Goal: Task Accomplishment & Management: Complete application form

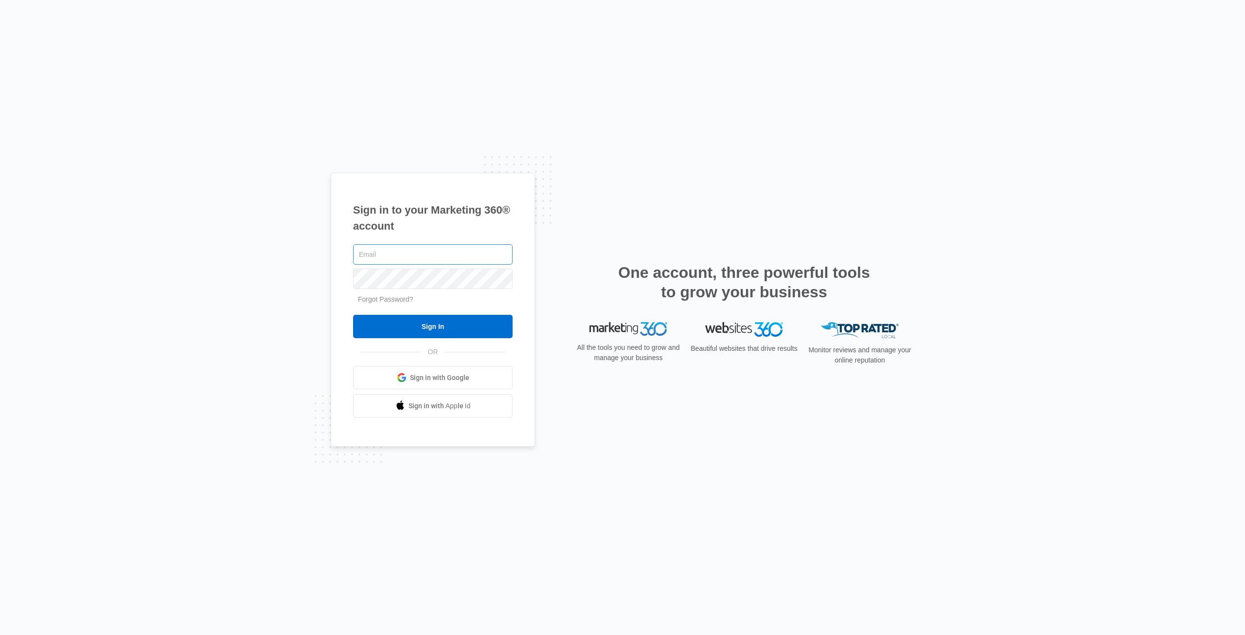
click at [448, 259] on input "text" at bounding box center [433, 254] width 160 height 20
click at [418, 378] on span "Sign in with Google" at bounding box center [439, 378] width 59 height 10
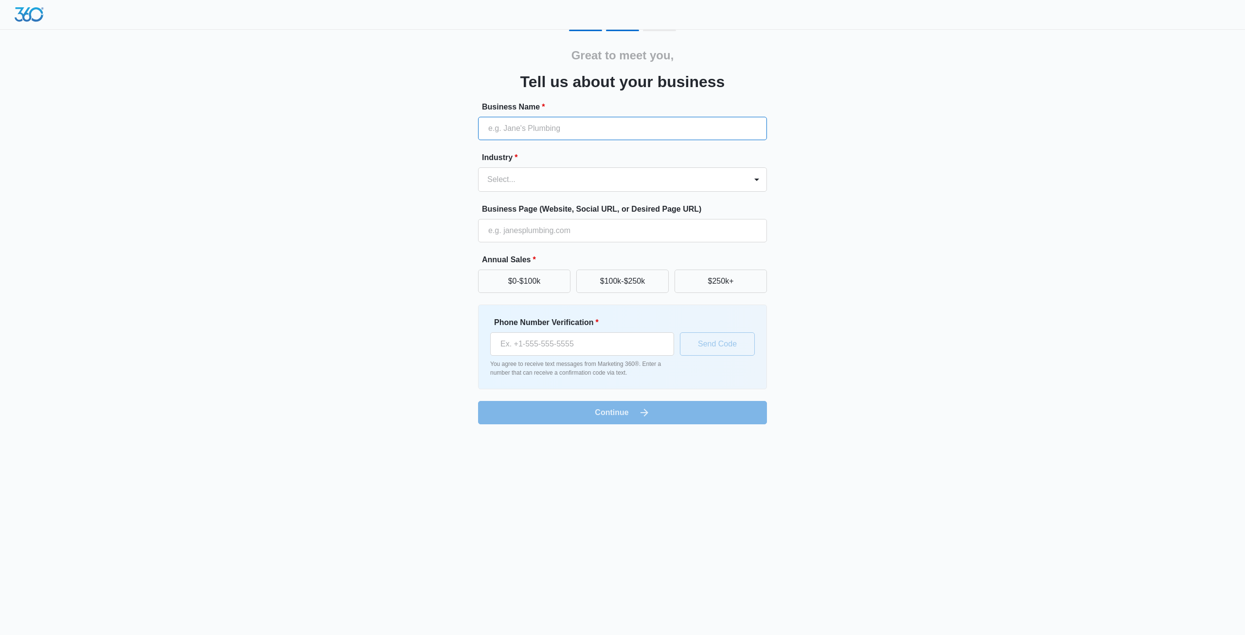
click at [533, 131] on input "Business Name *" at bounding box center [622, 128] width 289 height 23
click at [312, 347] on div "Great to meet you, Tell us about your business Business Name * Industry * Selec…" at bounding box center [622, 218] width 1245 height 436
click at [587, 280] on button "$100k-$250k" at bounding box center [622, 280] width 92 height 23
